Goal: Browse casually: Explore the website without a specific task or goal

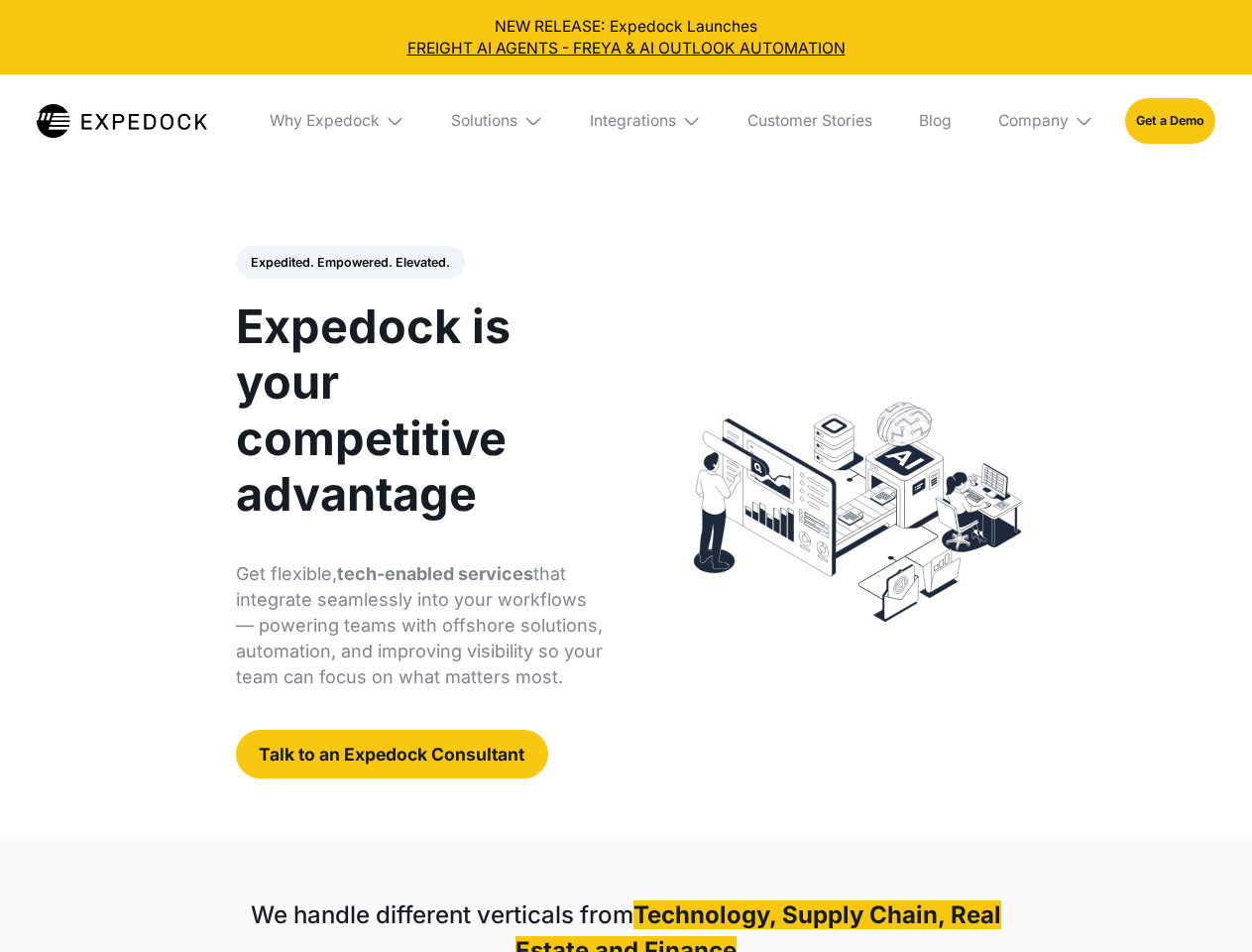
select select
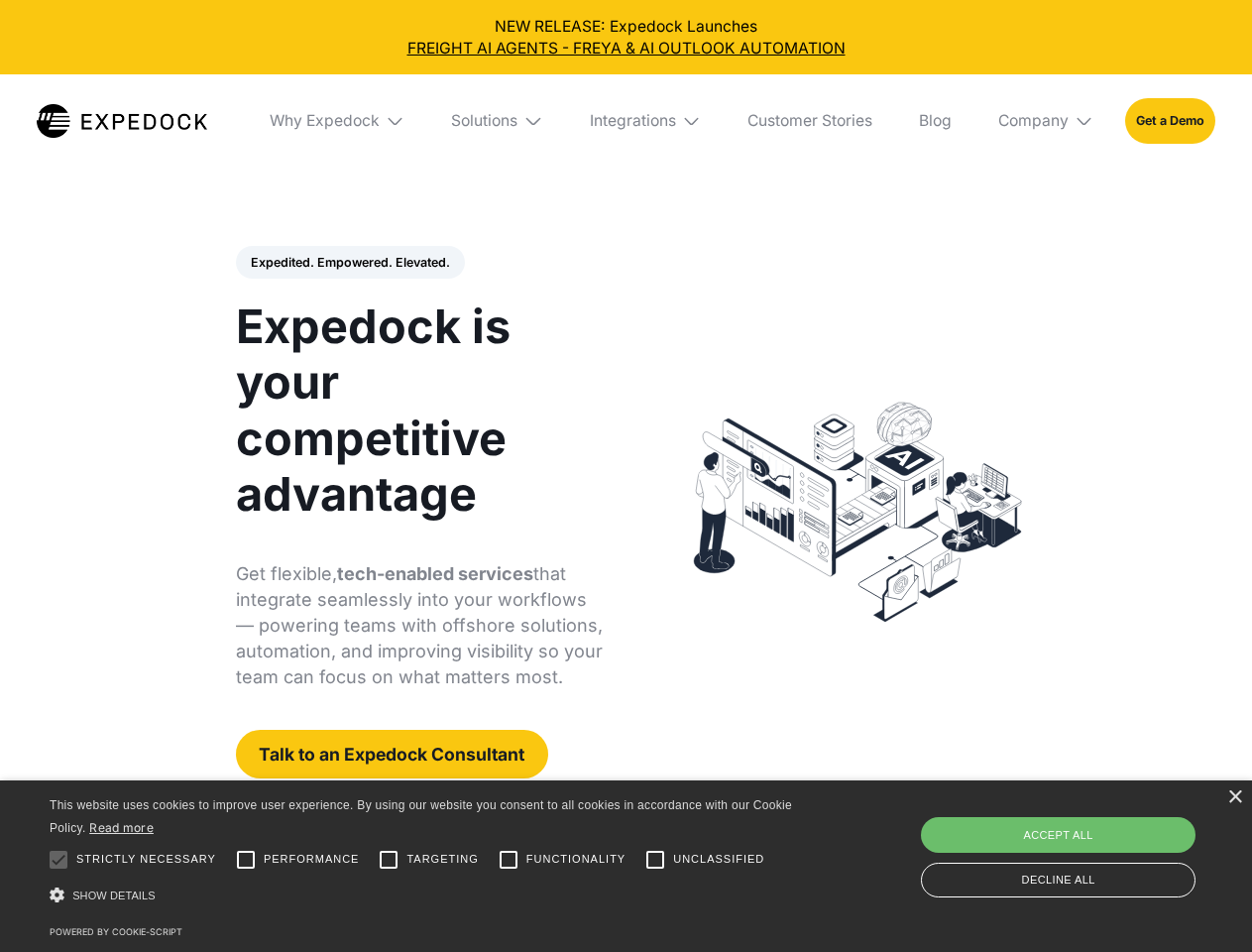
click at [625, 121] on div "Integrations" at bounding box center [632, 121] width 86 height 20
click at [338, 121] on div "Why Expedock" at bounding box center [307, 121] width 110 height 20
click at [499, 121] on div "Solutions" at bounding box center [468, 121] width 67 height 20
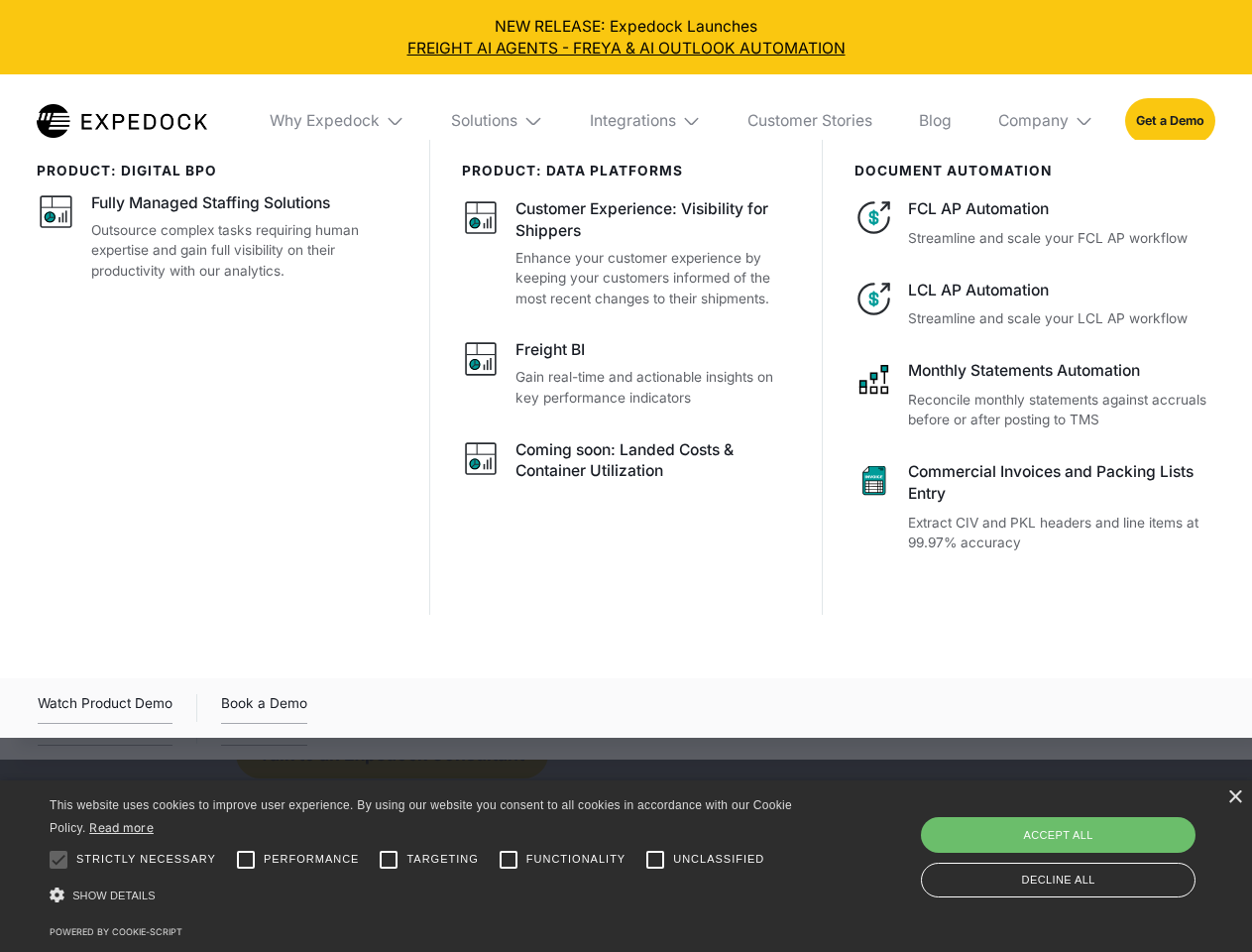
click at [646, 121] on div "Integrations" at bounding box center [632, 121] width 86 height 20
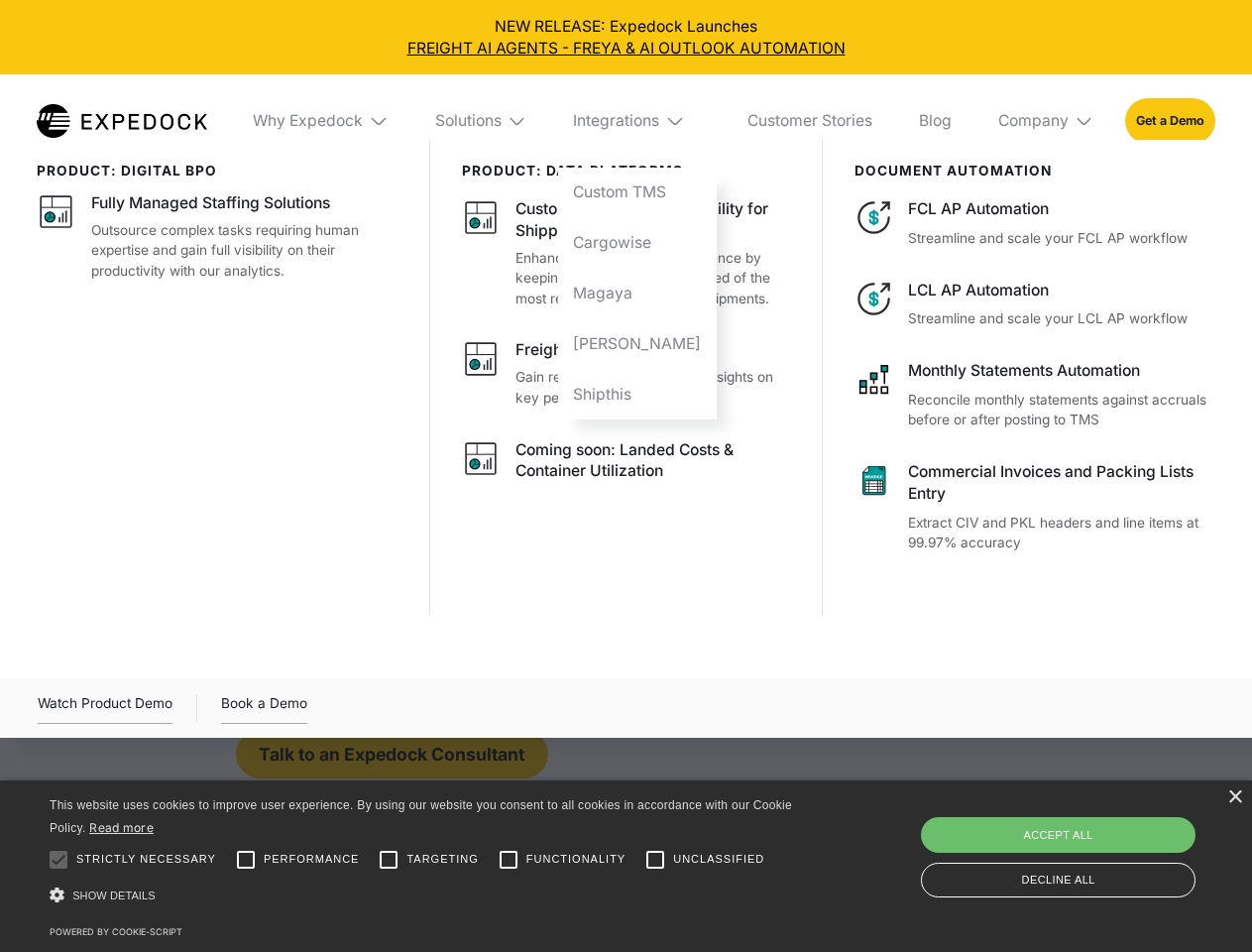
click at [1046, 121] on div "Company" at bounding box center [1032, 121] width 71 height 20
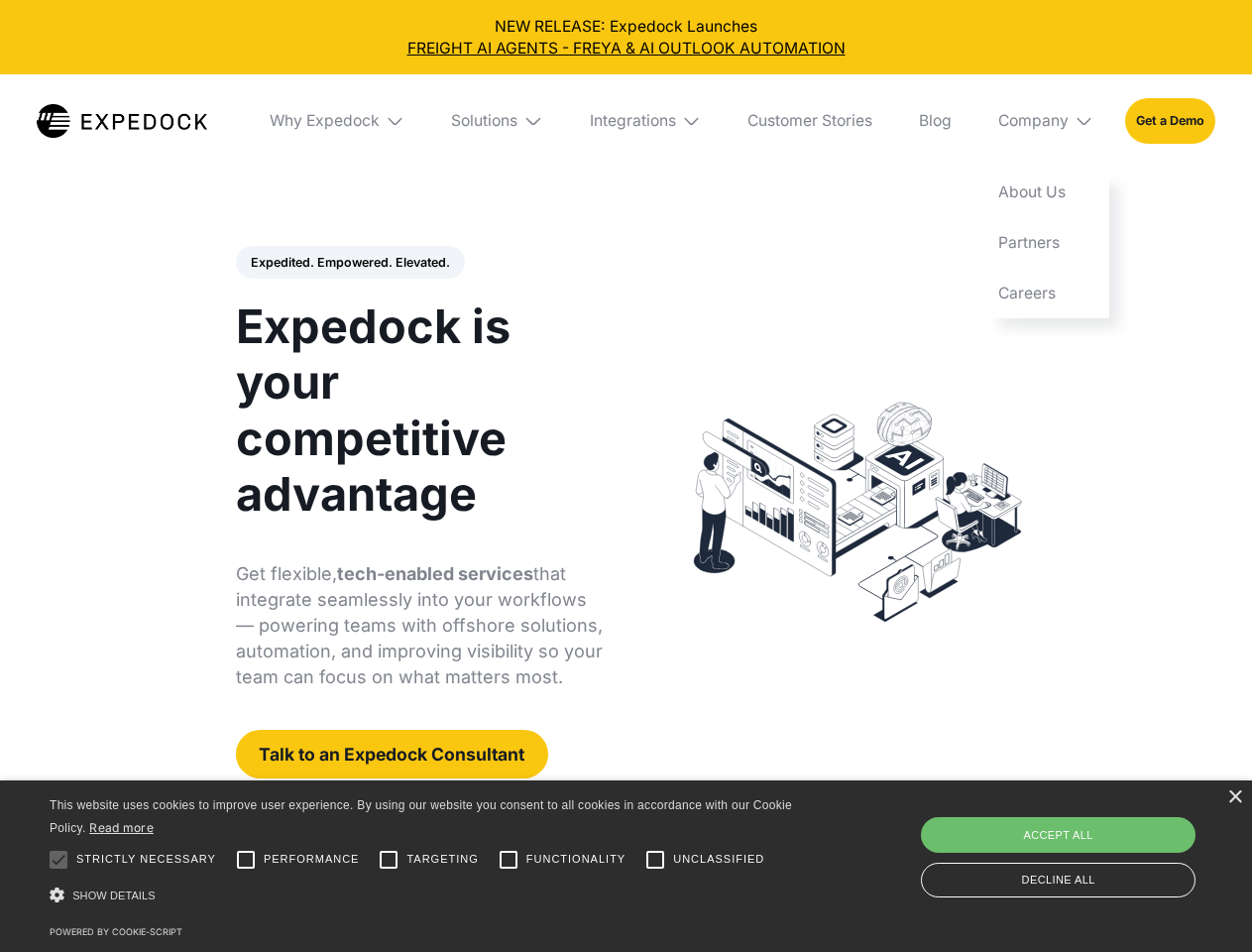
click at [349, 262] on div "Expedited. Empowered. Elevated. Automate Freight Document Extraction at 99.97% …" at bounding box center [419, 512] width 368 height 534
click at [59, 860] on div at bounding box center [59, 860] width 40 height 40
click at [245, 860] on input "Performance" at bounding box center [245, 860] width 40 height 40
checkbox input "true"
click at [389, 860] on input "Targeting" at bounding box center [389, 860] width 40 height 40
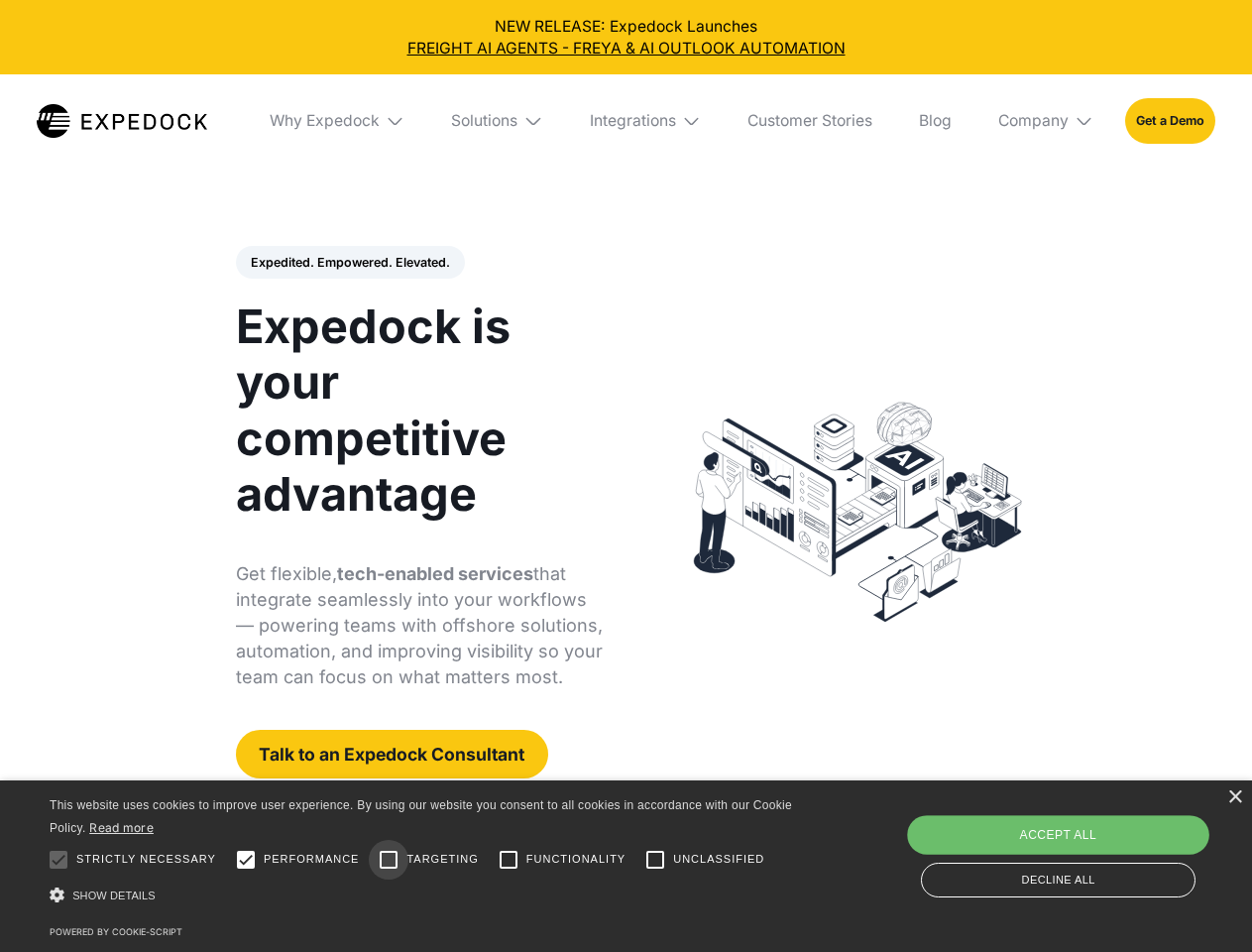
checkbox input "true"
click at [509, 860] on input "Functionality" at bounding box center [509, 860] width 40 height 40
checkbox input "true"
